Goal: Information Seeking & Learning: Understand process/instructions

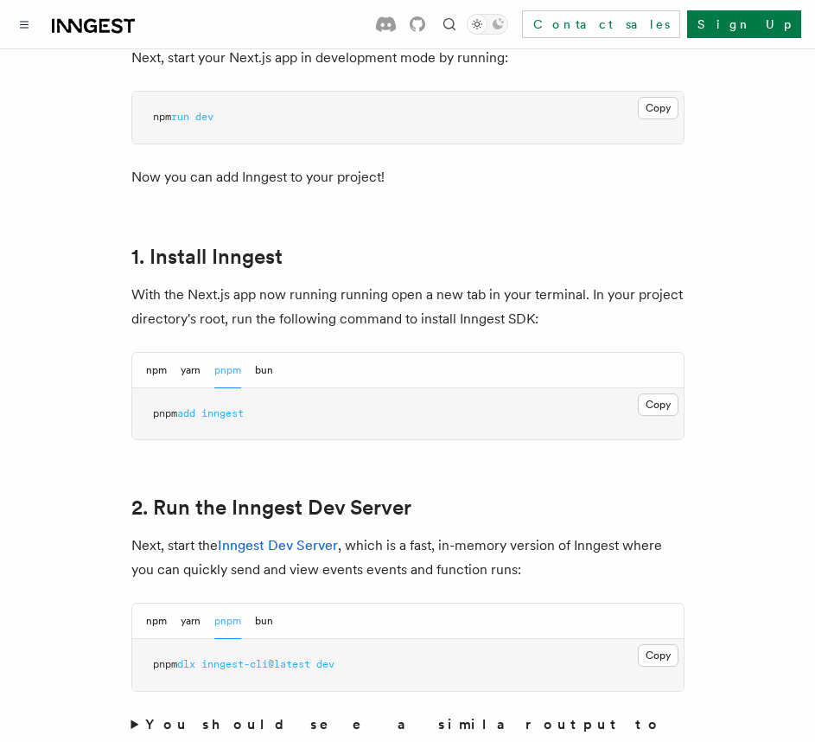
scroll to position [951, 0]
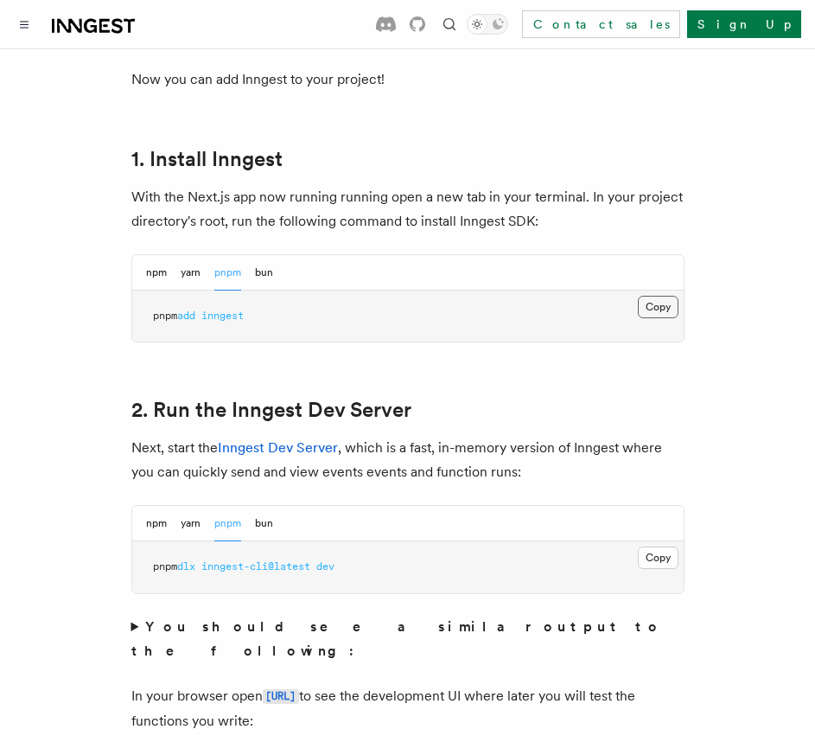
click at [656, 296] on button "Copy Copied" at bounding box center [658, 307] width 41 height 22
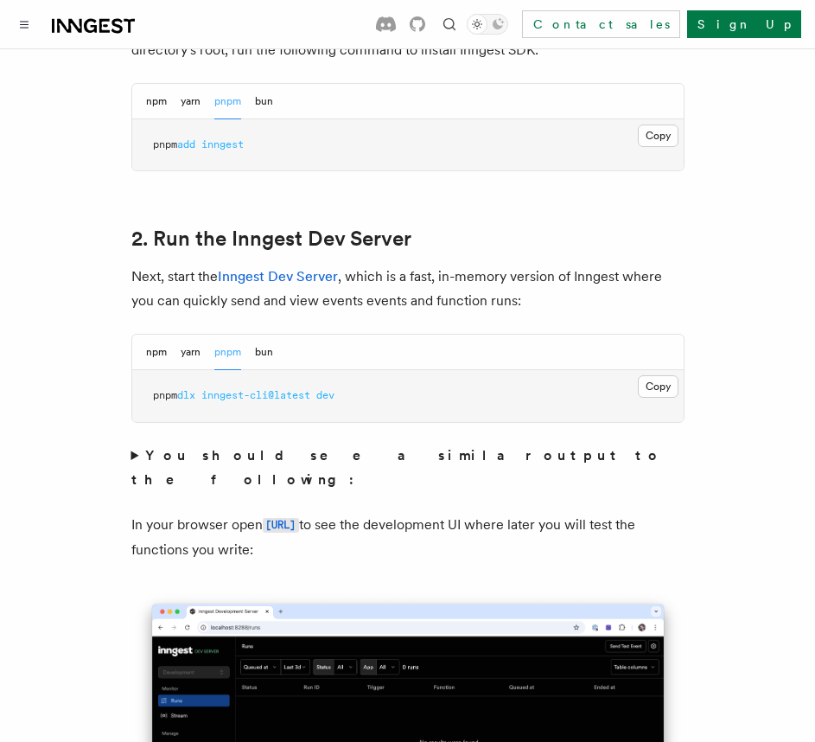
scroll to position [1124, 0]
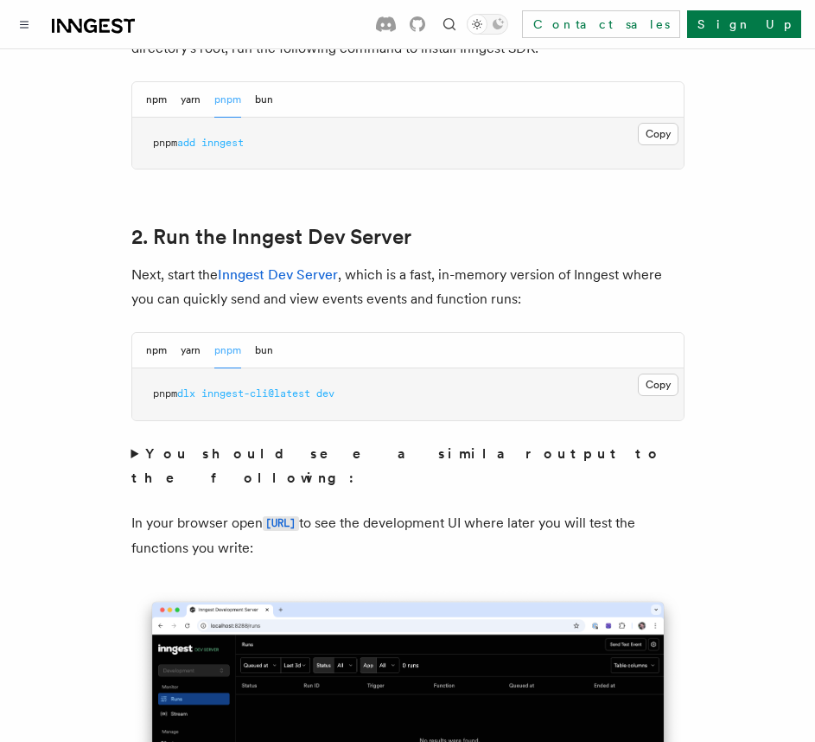
click at [373, 386] on pre "pnpm dlx inngest-cli@latest dev" at bounding box center [408, 394] width 552 height 52
click at [655, 373] on button "Copy Copied" at bounding box center [658, 384] width 41 height 22
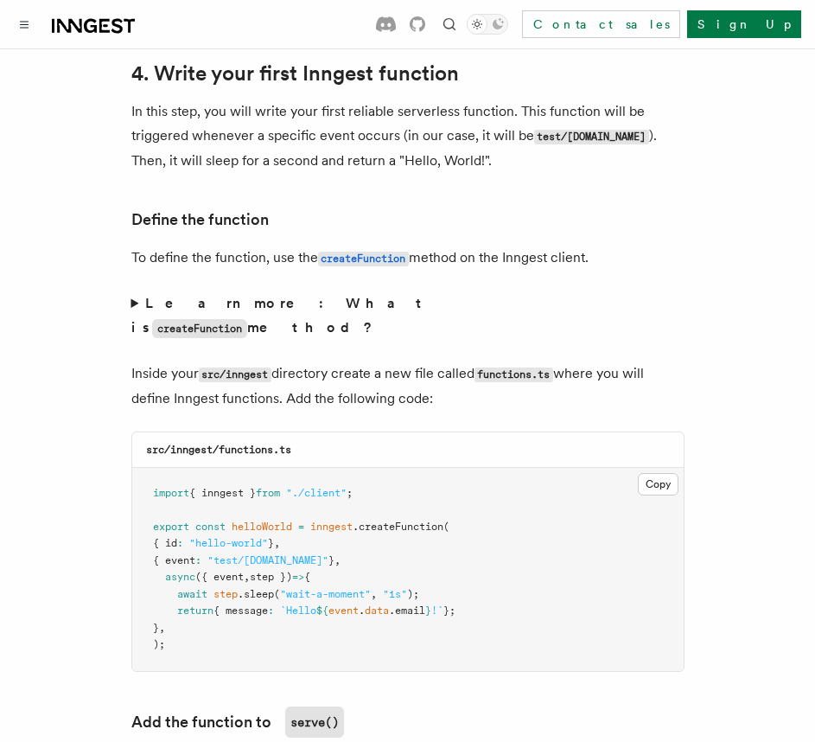
scroll to position [2853, 0]
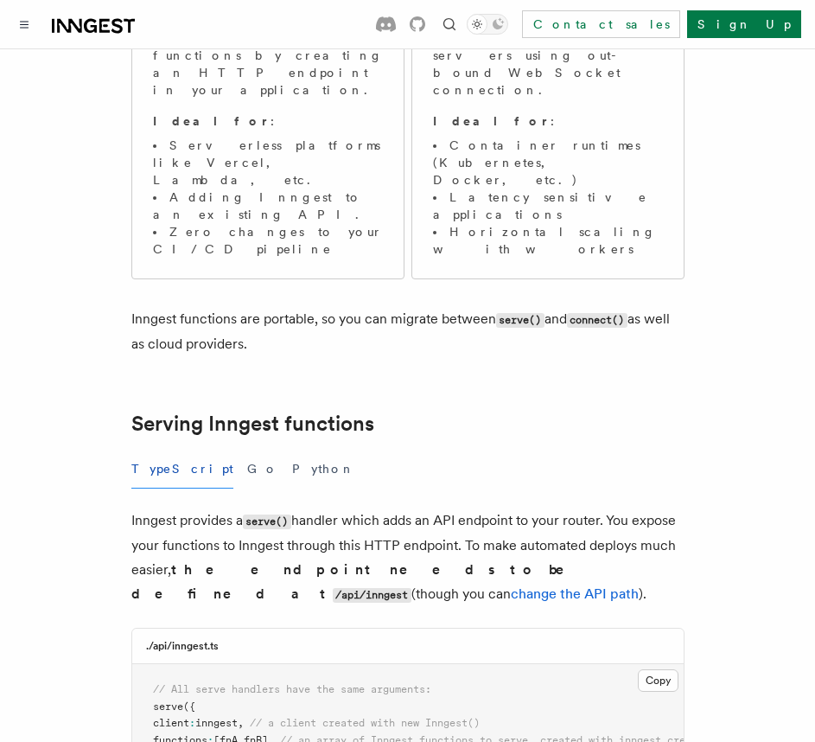
scroll to position [432, 0]
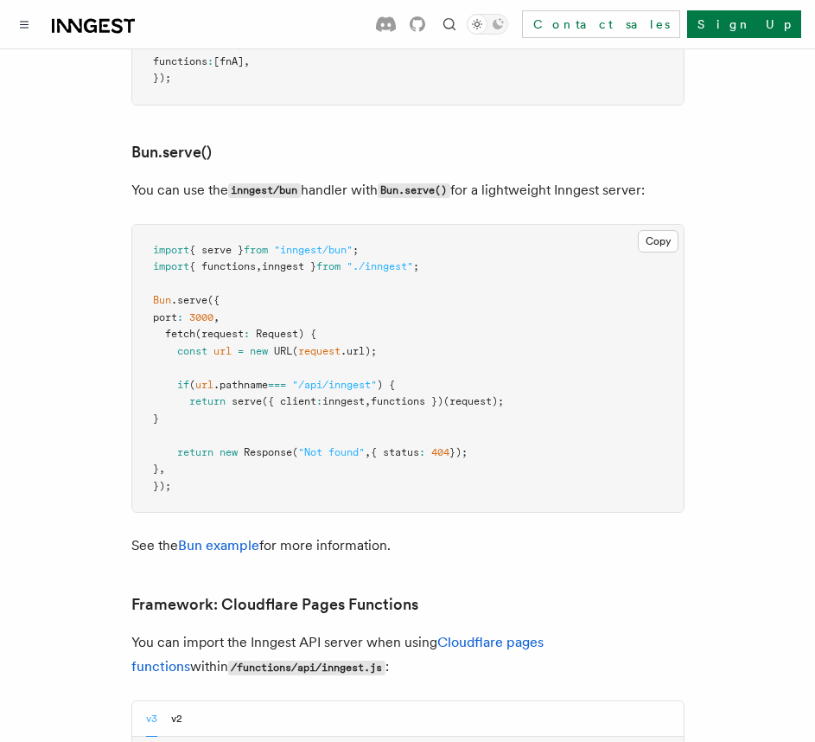
scroll to position [2507, 0]
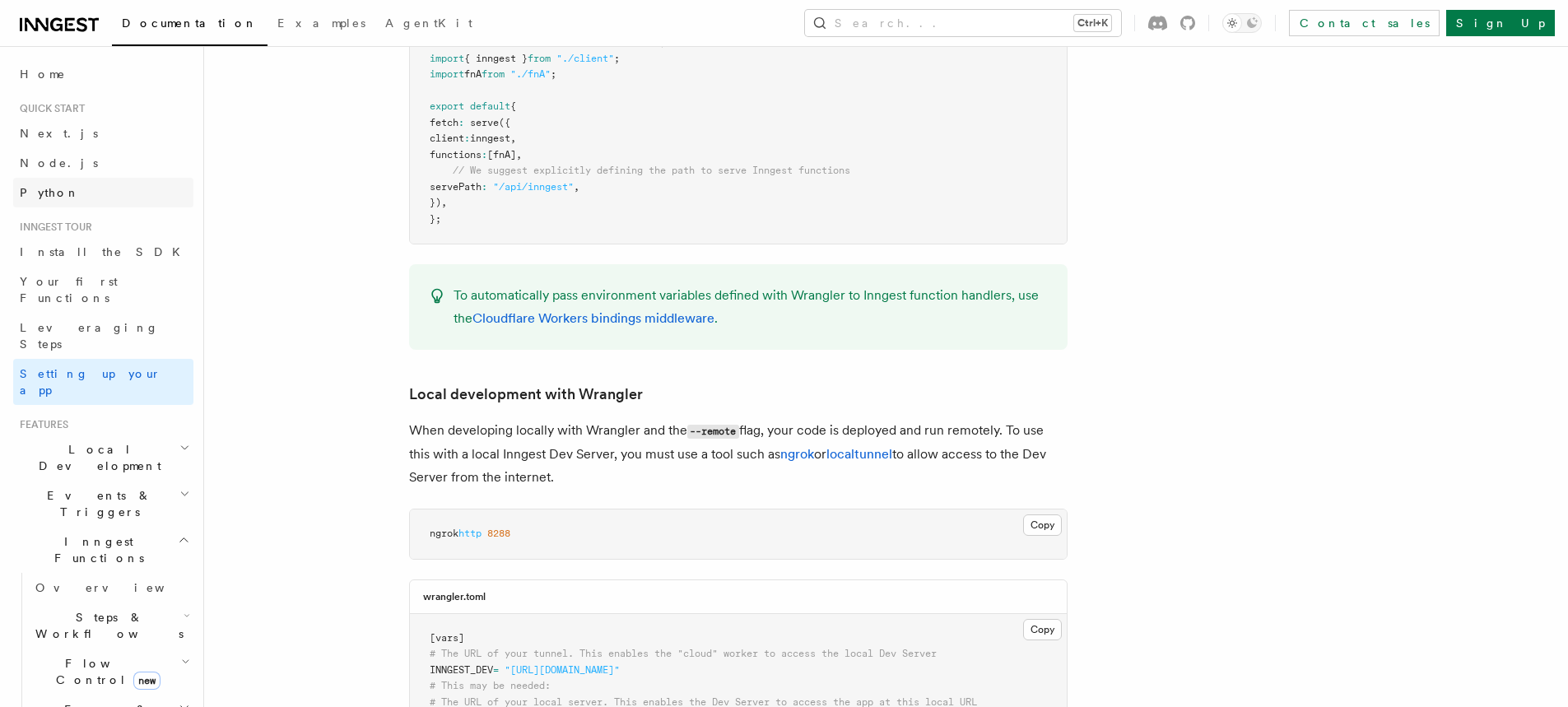
scroll to position [3044, 0]
click at [66, 133] on link "Next.js" at bounding box center [103, 132] width 180 height 29
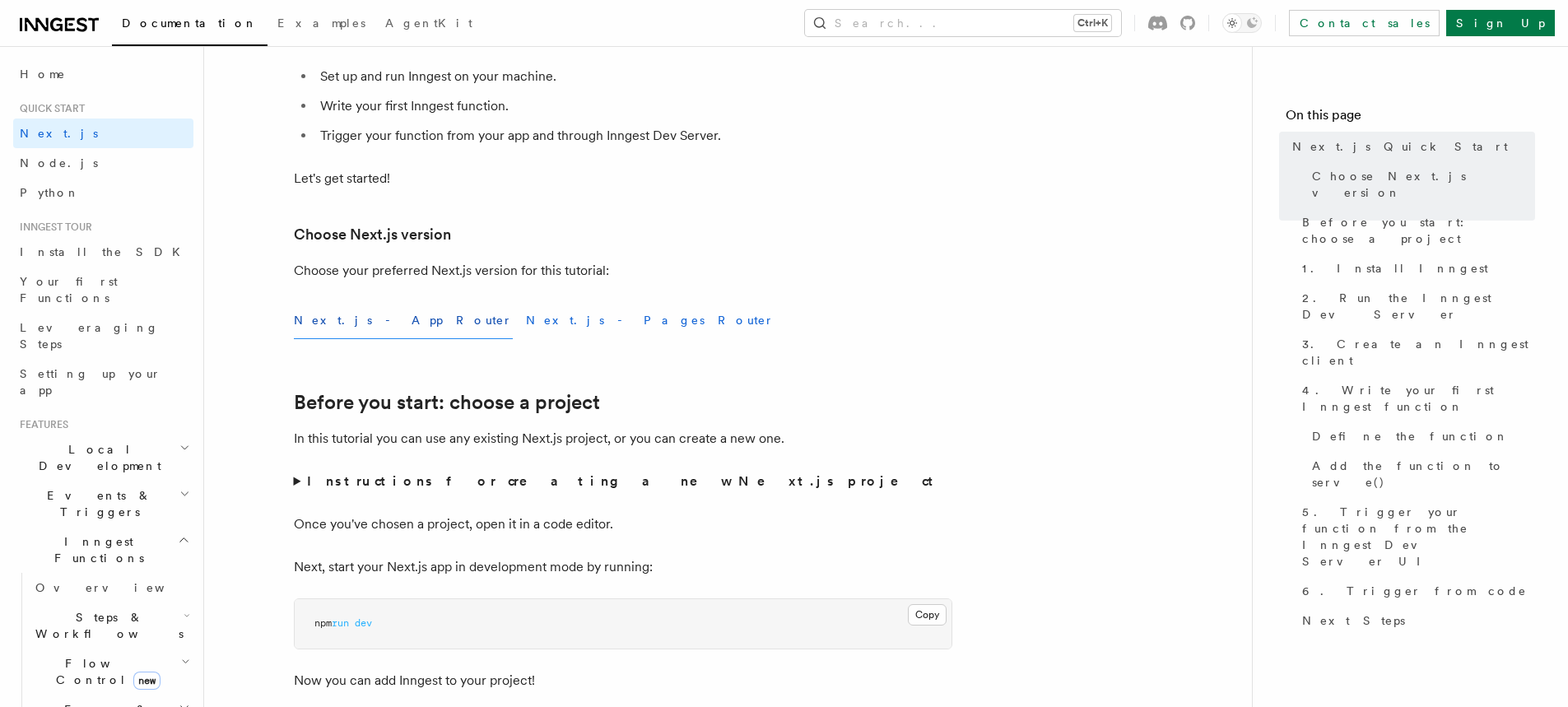
scroll to position [246, 0]
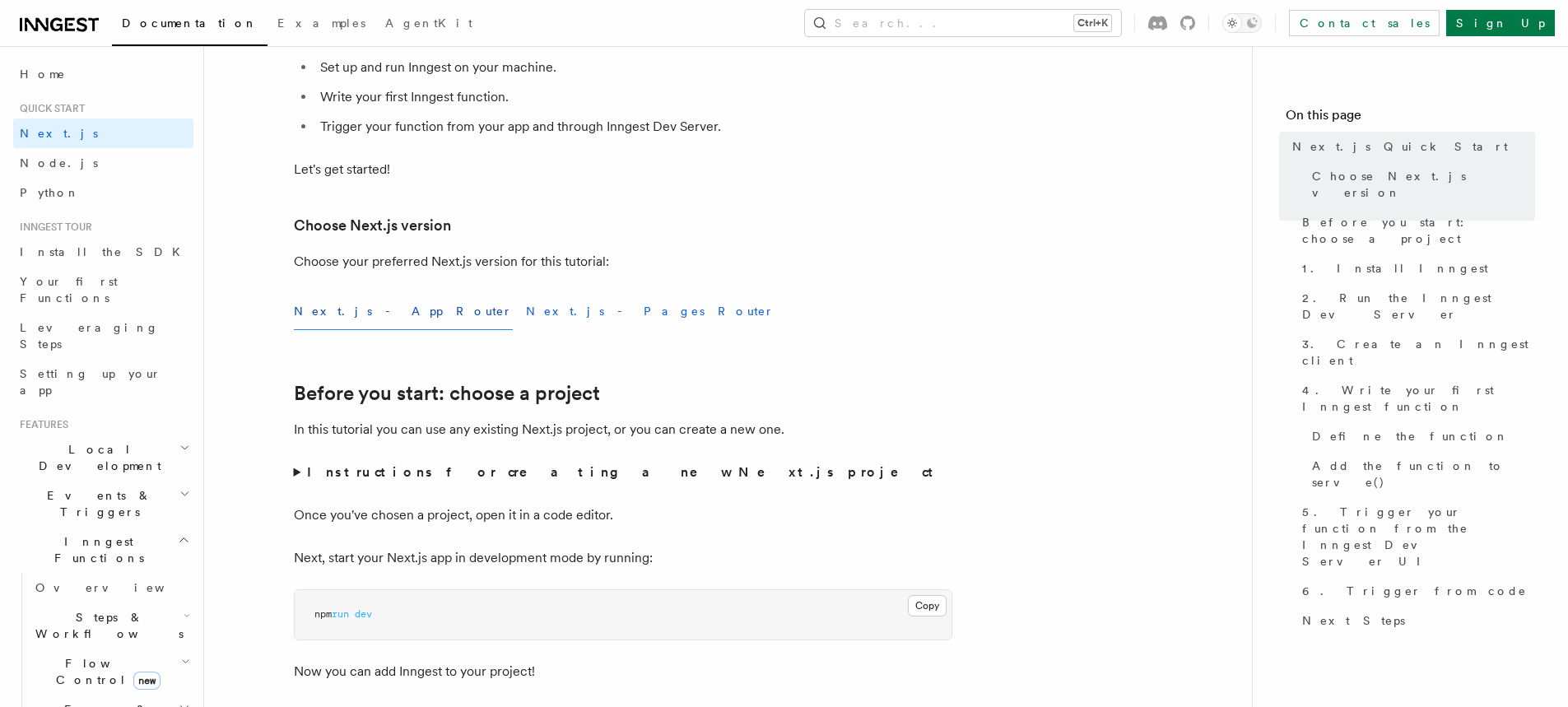
click at [526, 317] on button "Next.js - Pages Router" at bounding box center [649, 311] width 248 height 37
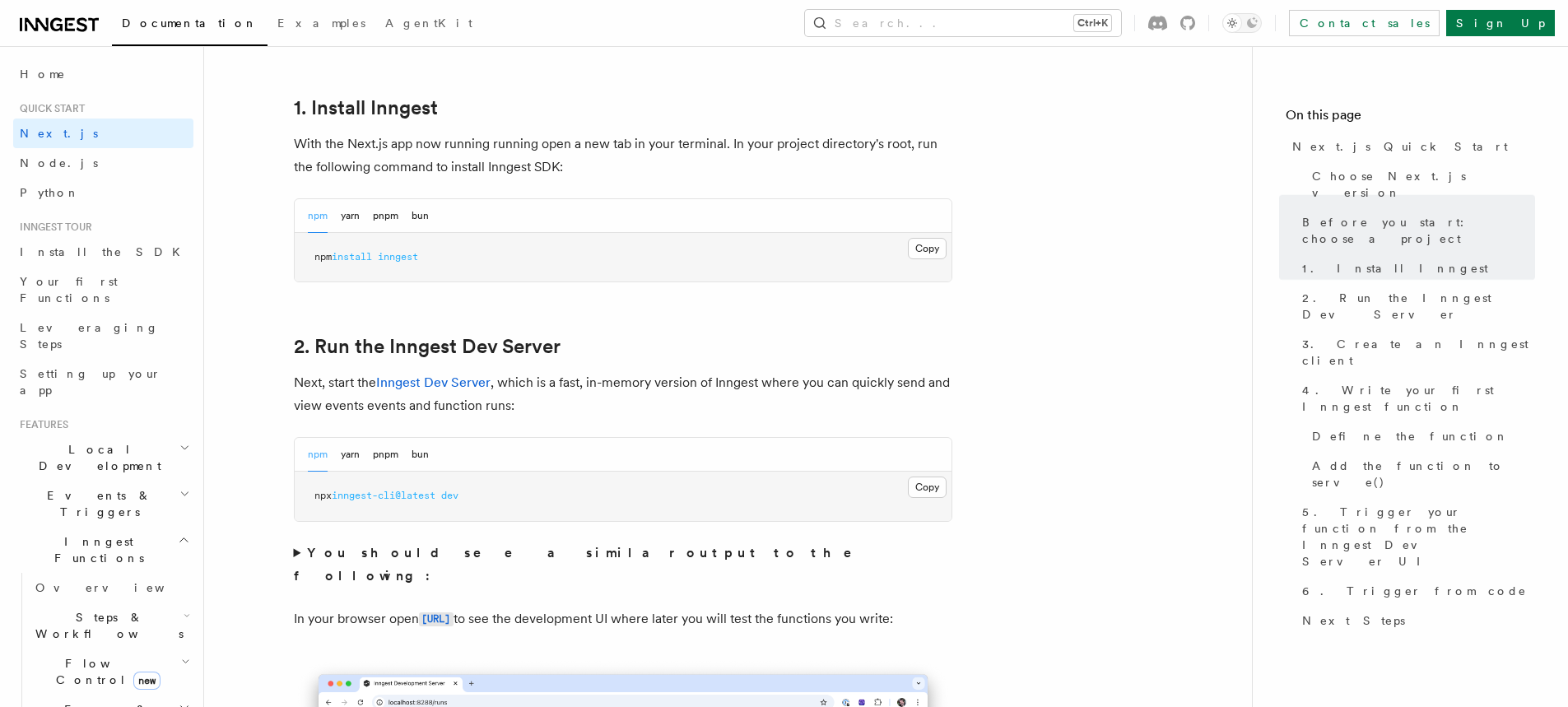
scroll to position [905, 0]
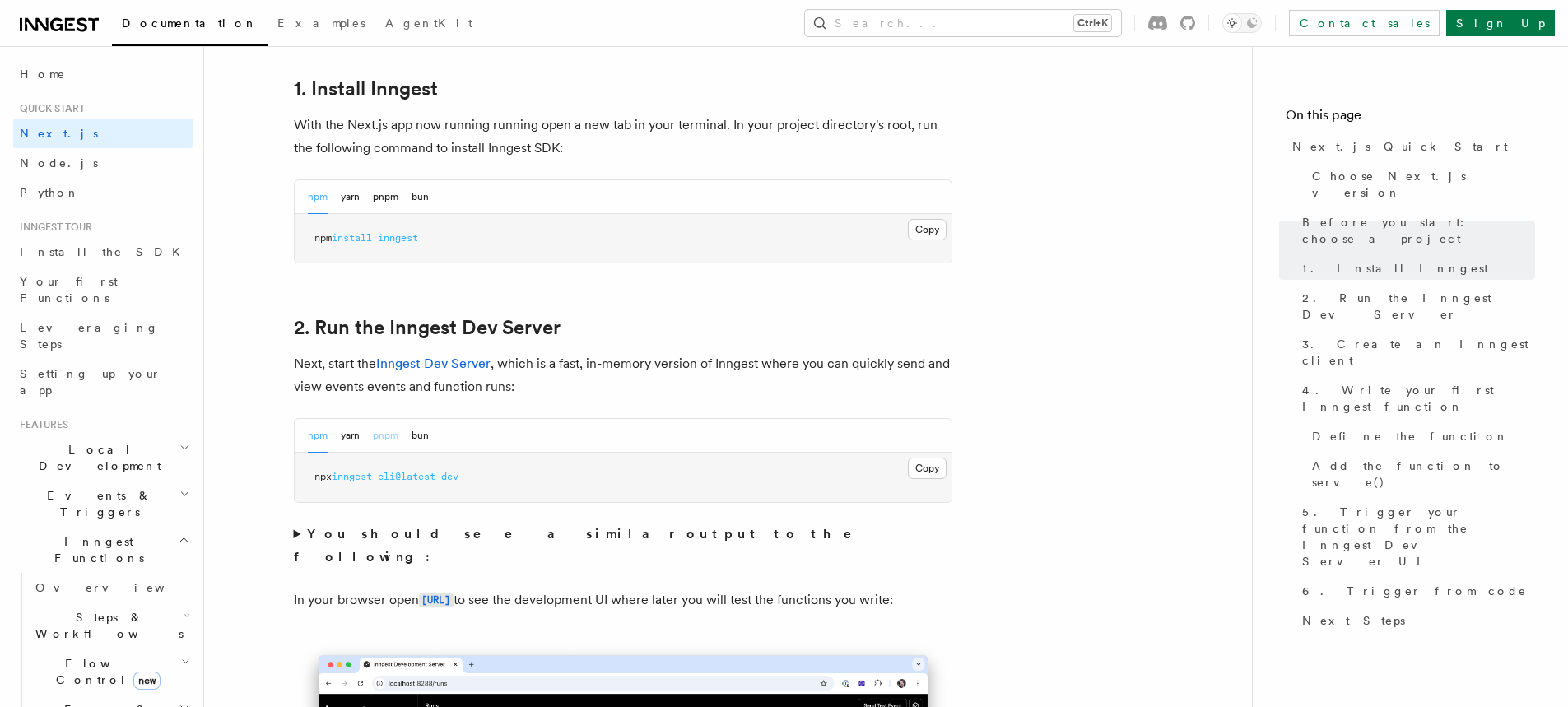
click at [384, 428] on button "pnpm" at bounding box center [386, 435] width 26 height 33
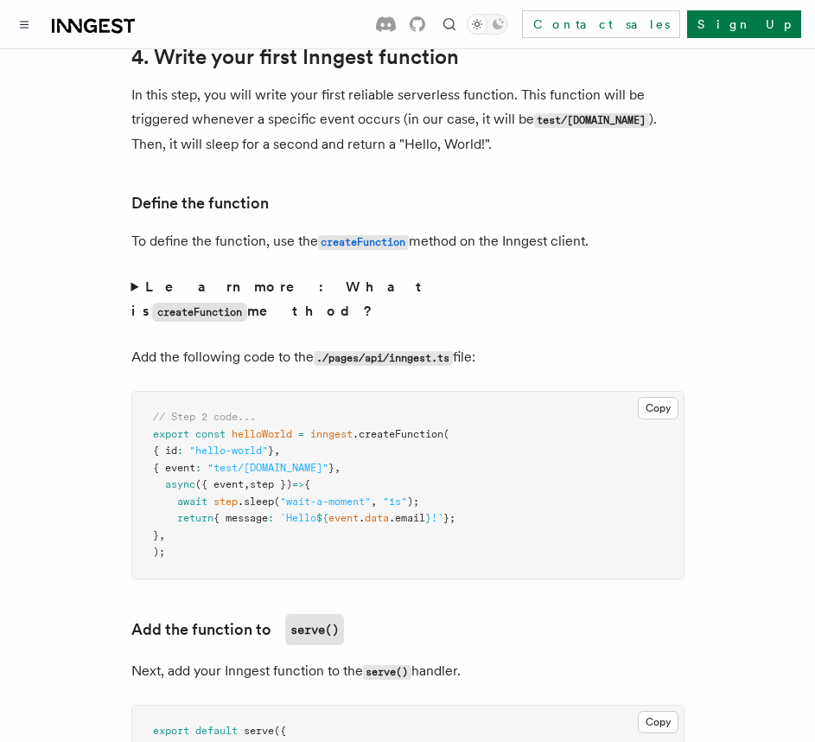
scroll to position [2680, 0]
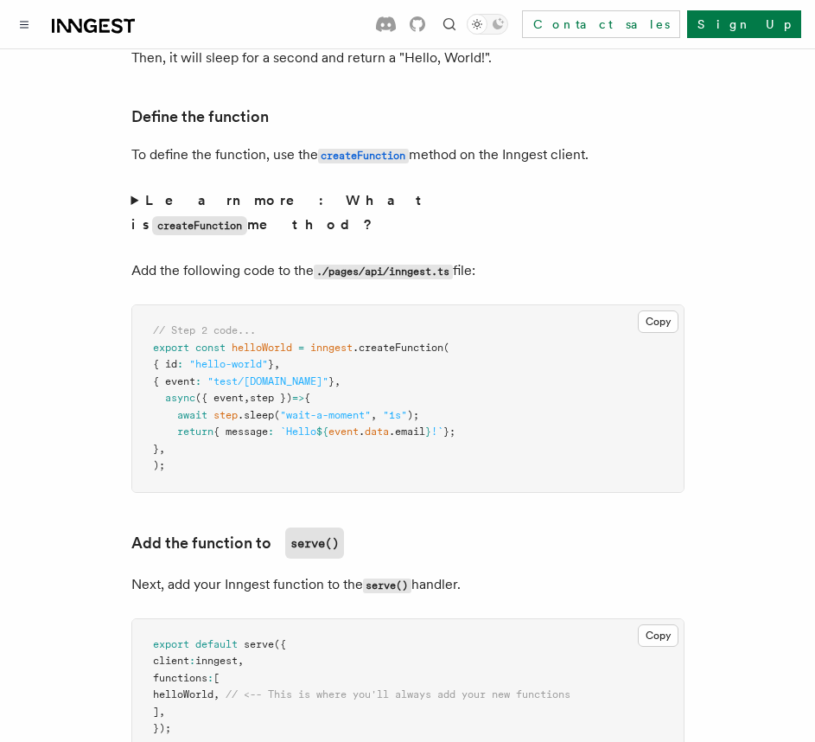
drag, startPoint x: 76, startPoint y: 338, endPoint x: 138, endPoint y: 329, distance: 62.8
click at [643, 310] on button "Copy Copied" at bounding box center [658, 321] width 41 height 22
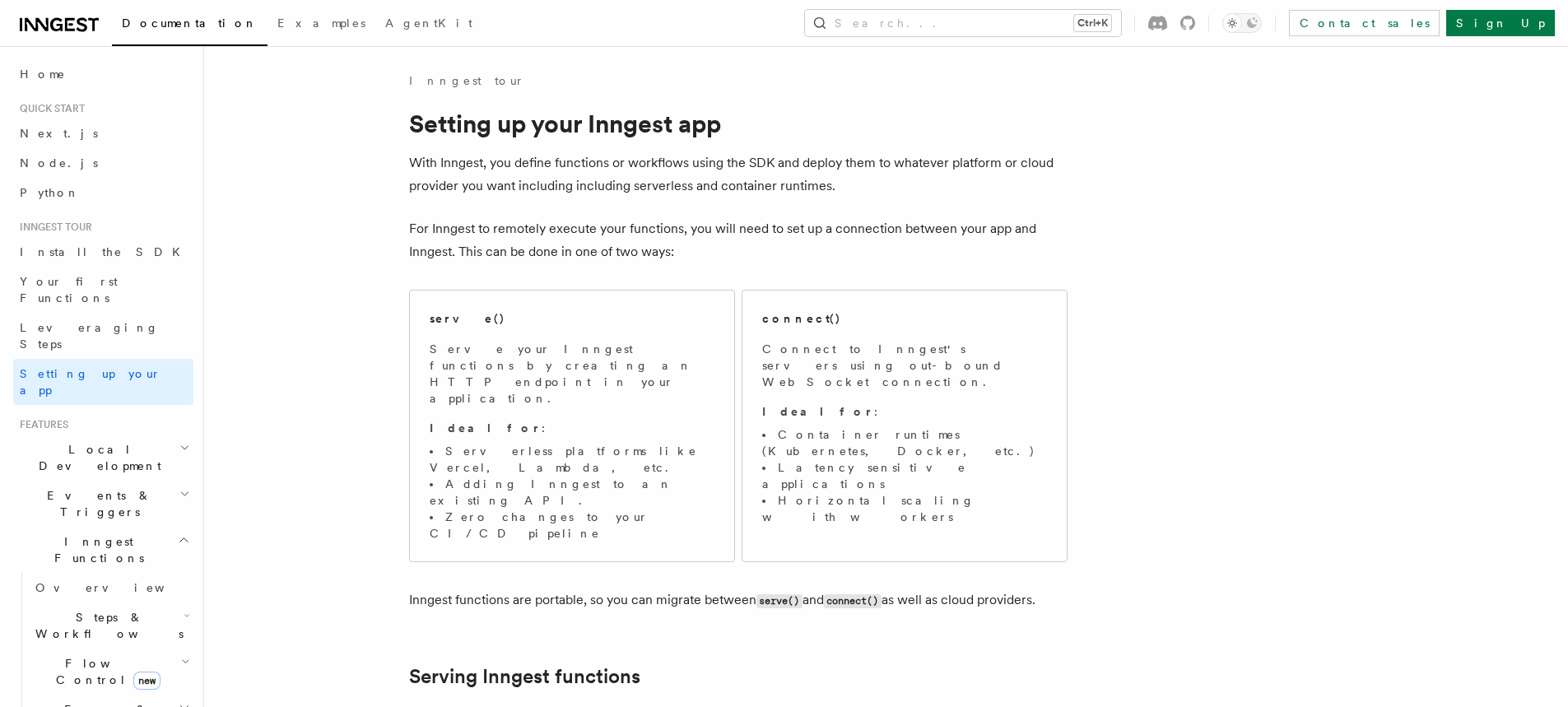
click at [105, 434] on h2 "Local Development" at bounding box center [103, 457] width 180 height 46
click at [64, 544] on span "Inngest Dev Server" at bounding box center [106, 559] width 141 height 29
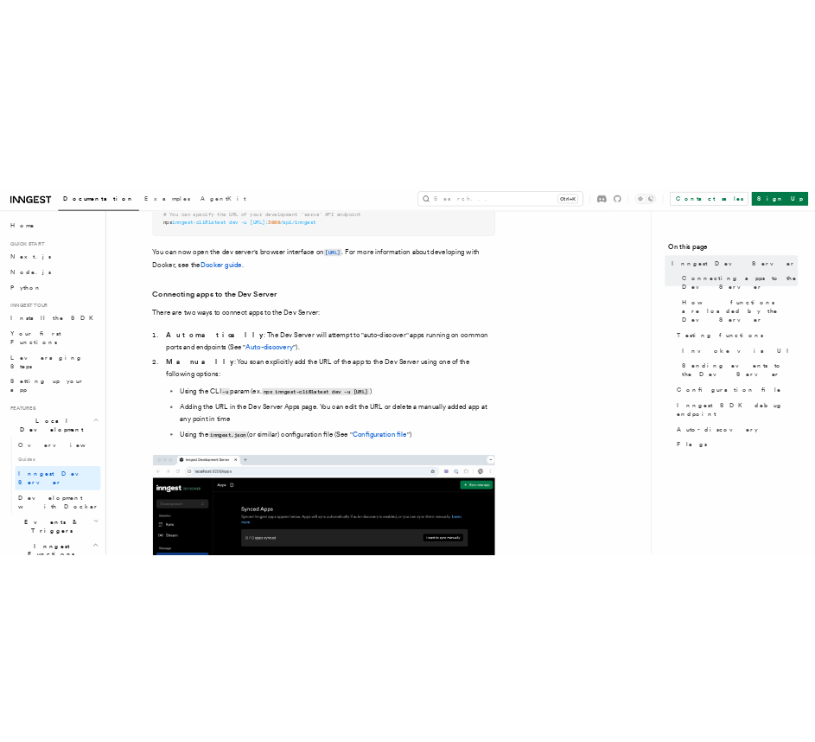
scroll to position [605, 0]
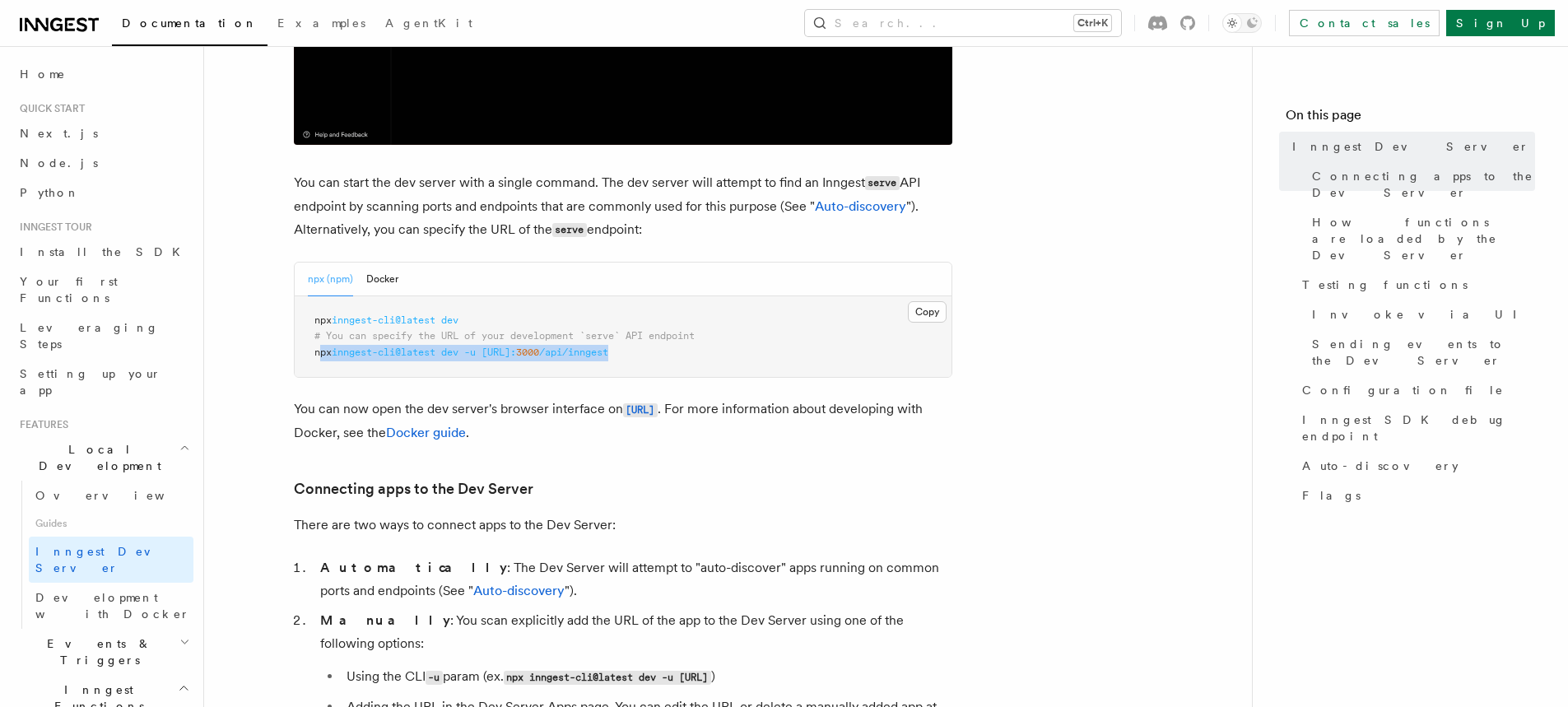
drag, startPoint x: 319, startPoint y: 351, endPoint x: 685, endPoint y: 355, distance: 366.0
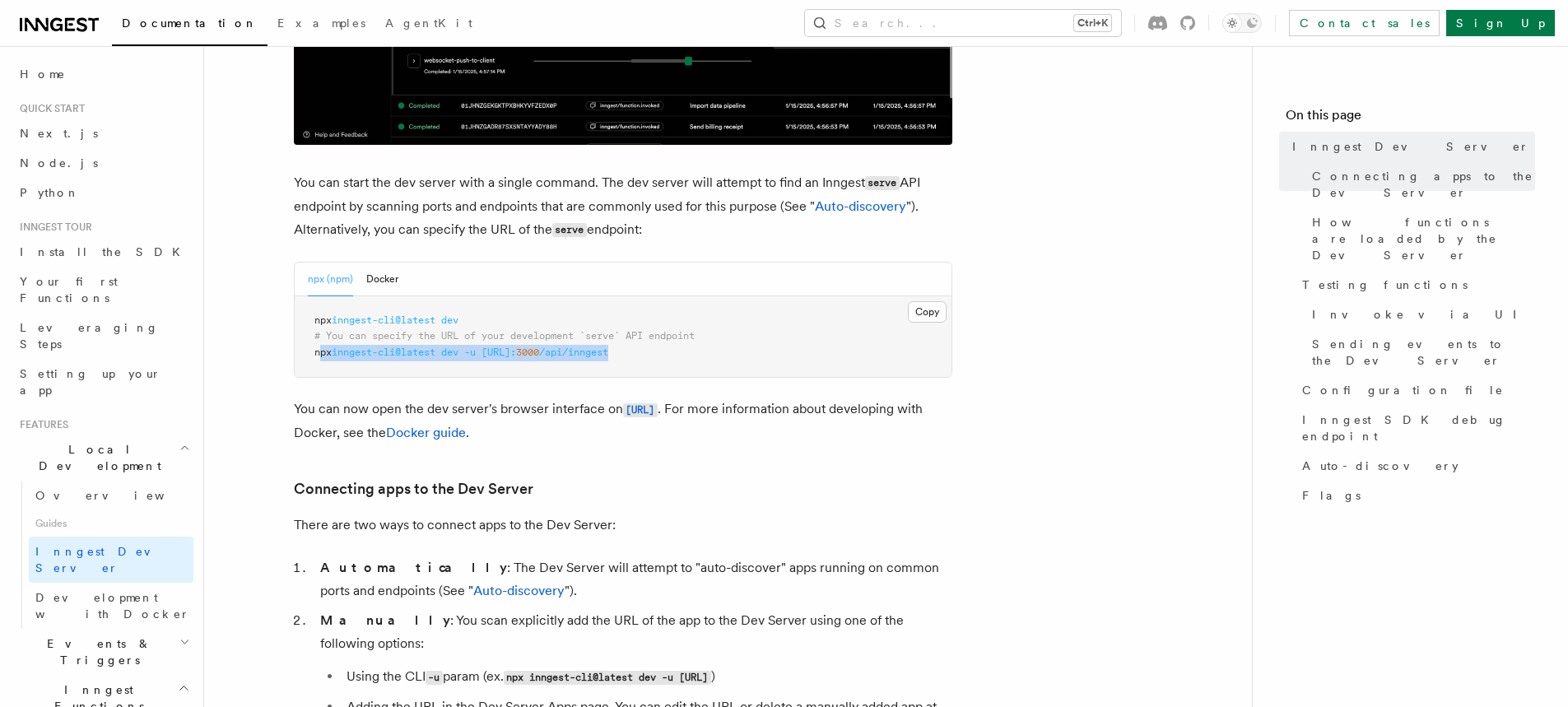
click at [608, 355] on span "npx inngest-cli@latest dev -u [URL]: 3000 /api/inngest" at bounding box center [461, 352] width 294 height 11
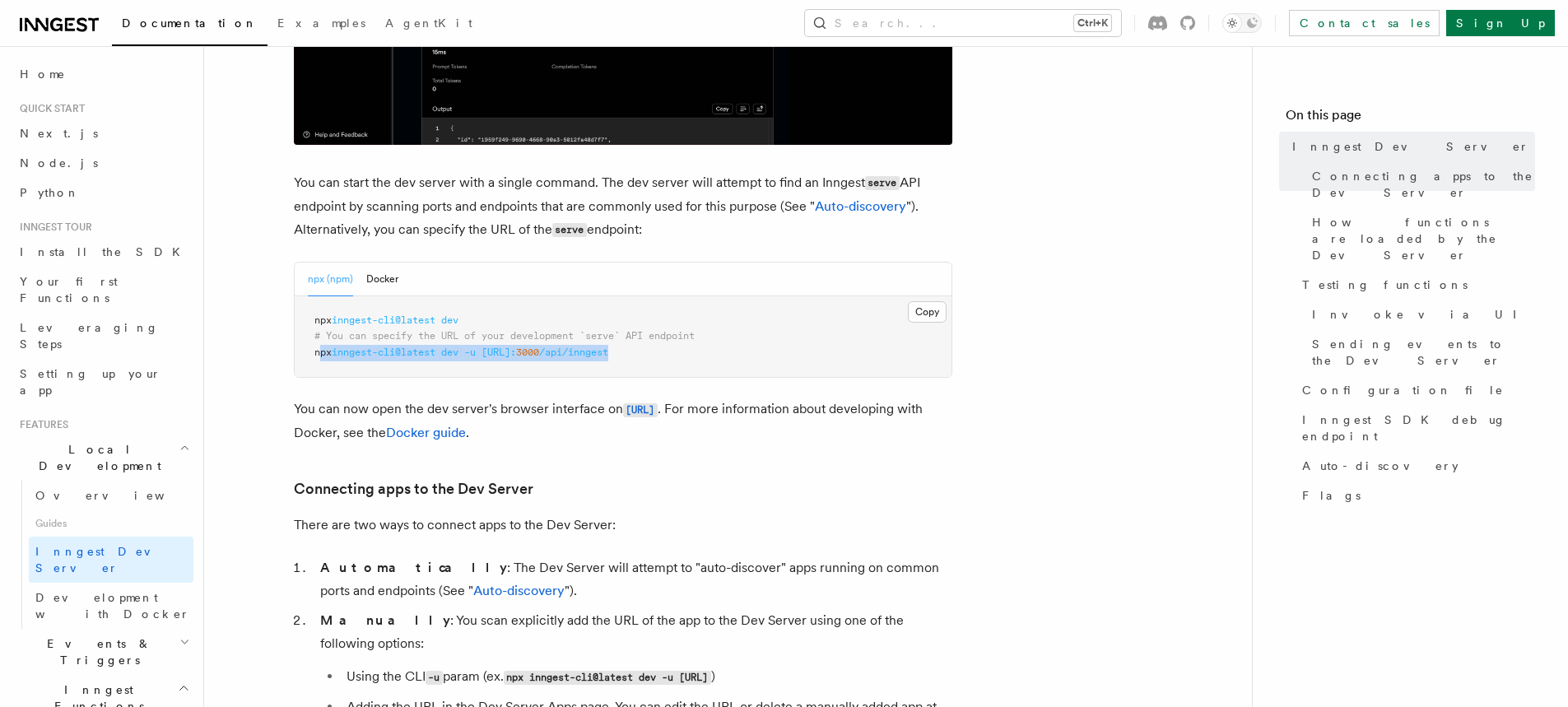
click at [710, 353] on pre "npx inngest-cli@latest dev # You can specify the URL of your development `serve…" at bounding box center [624, 337] width 657 height 82
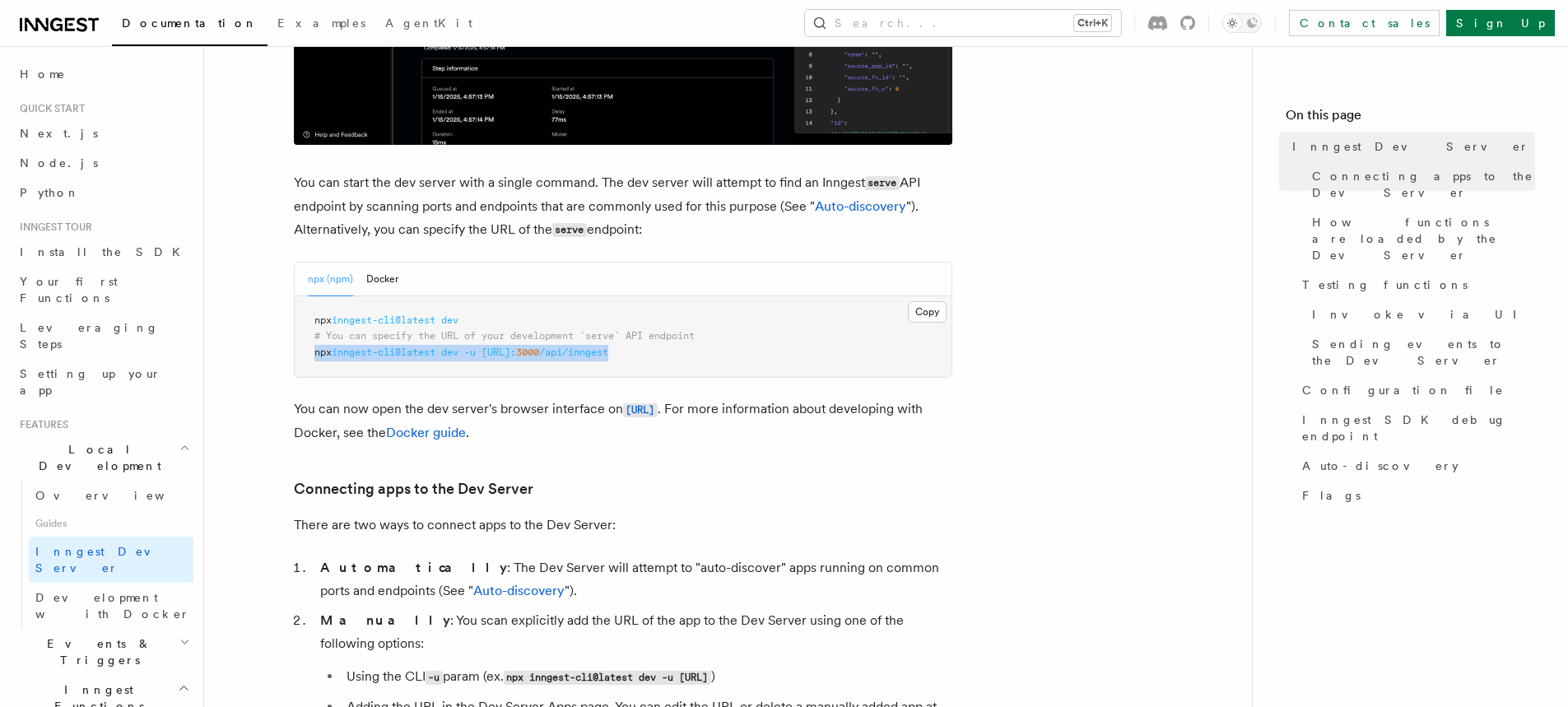
drag, startPoint x: 694, startPoint y: 350, endPoint x: 308, endPoint y: 355, distance: 386.0
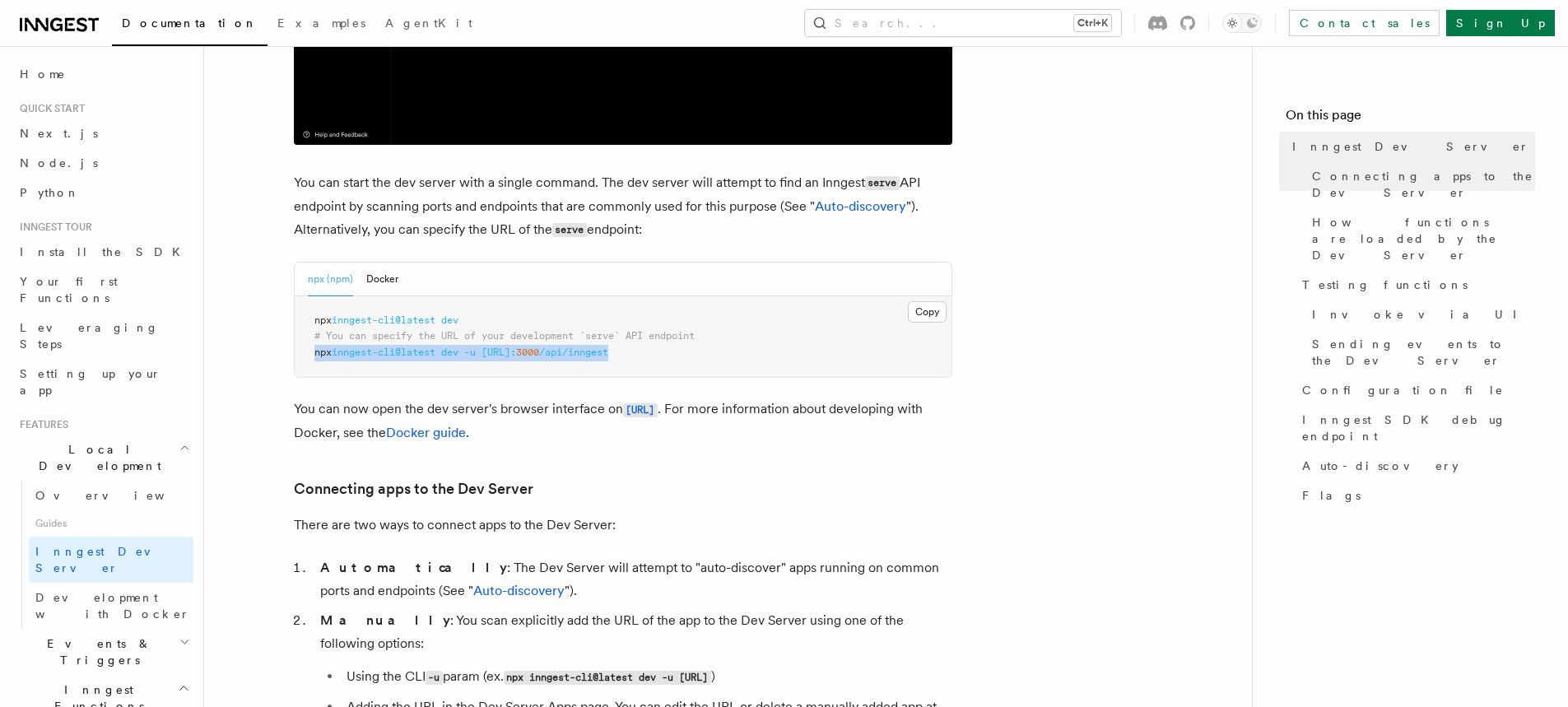
click at [308, 355] on pre "npx inngest-cli@latest dev # You can specify the URL of your development `serve…" at bounding box center [624, 337] width 657 height 82
